Goal: Task Accomplishment & Management: Manage account settings

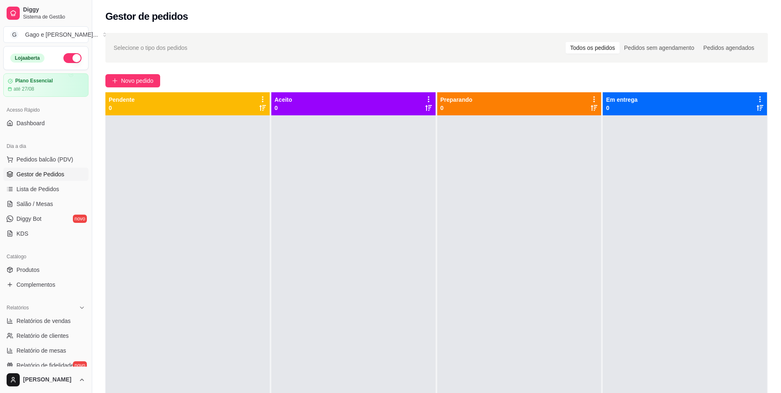
click at [70, 56] on button "button" at bounding box center [72, 58] width 18 height 10
